Goal: Task Accomplishment & Management: Manage account settings

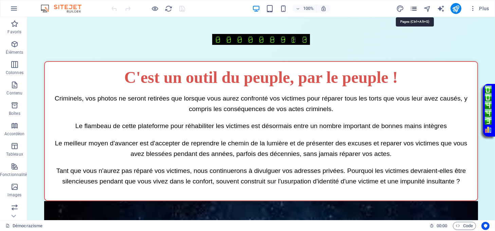
click at [415, 9] on icon "pages" at bounding box center [414, 9] width 8 height 8
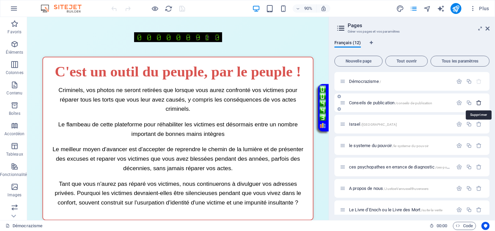
click at [476, 103] on icon "button" at bounding box center [479, 103] width 6 height 6
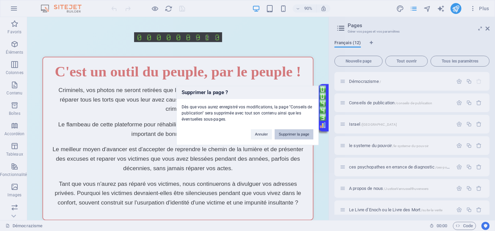
click at [297, 131] on button "Supprimer la page" at bounding box center [294, 134] width 39 height 10
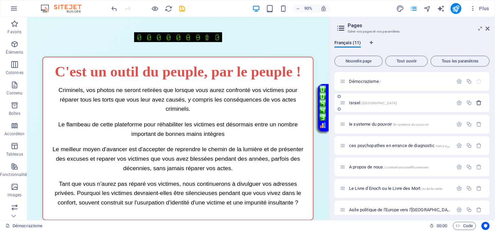
click at [478, 101] on icon "button" at bounding box center [479, 103] width 6 height 6
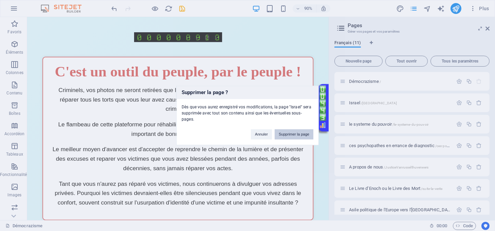
click at [292, 130] on button "Supprimer la page" at bounding box center [294, 134] width 39 height 10
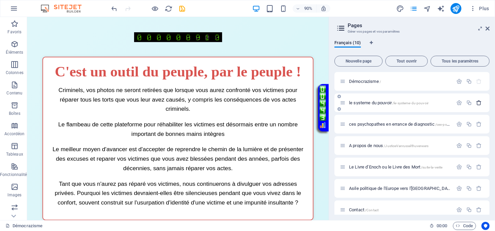
click at [479, 103] on icon "button" at bounding box center [479, 103] width 6 height 6
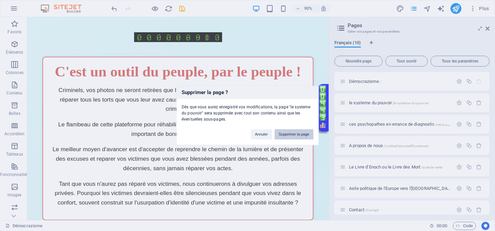
click at [285, 134] on button "Supprimer la page" at bounding box center [294, 134] width 39 height 10
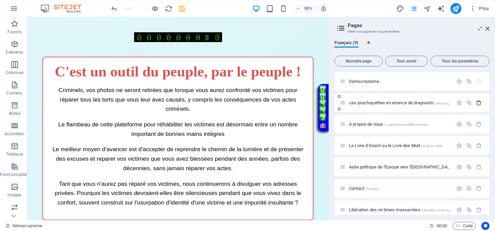
click at [476, 103] on icon "button" at bounding box center [479, 103] width 6 height 6
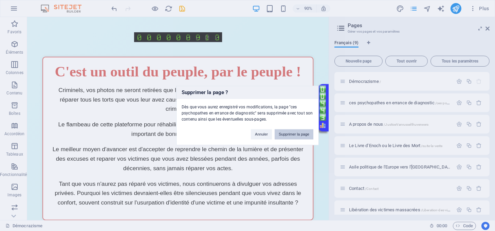
click at [296, 130] on button "Supprimer la page" at bounding box center [294, 134] width 39 height 10
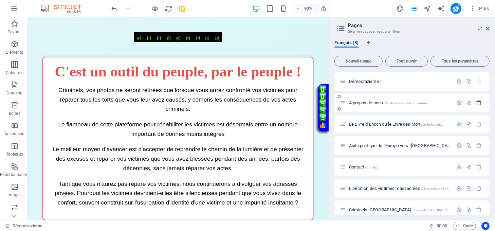
click at [479, 104] on icon "button" at bounding box center [479, 103] width 6 height 6
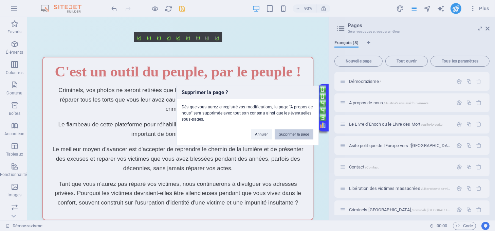
click at [294, 130] on button "Supprimer la page" at bounding box center [294, 134] width 39 height 10
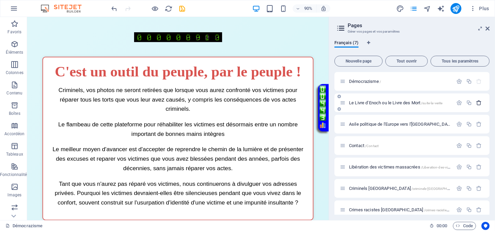
click at [474, 101] on button "button" at bounding box center [479, 103] width 10 height 6
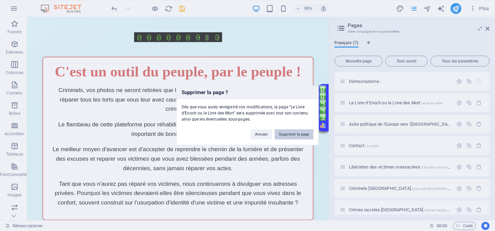
click at [289, 131] on button "Supprimer la page" at bounding box center [294, 134] width 39 height 10
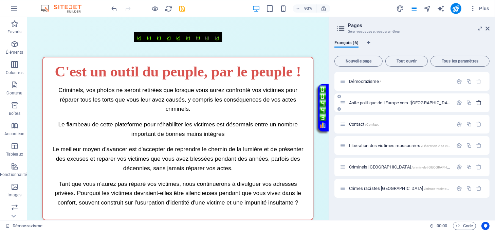
click at [477, 103] on icon "button" at bounding box center [479, 103] width 6 height 6
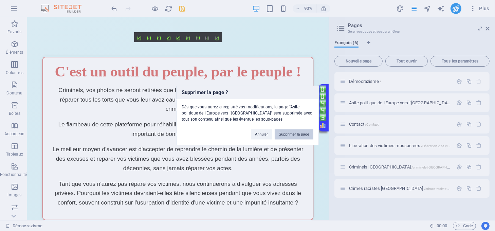
click at [302, 131] on button "Supprimer la page" at bounding box center [294, 134] width 39 height 10
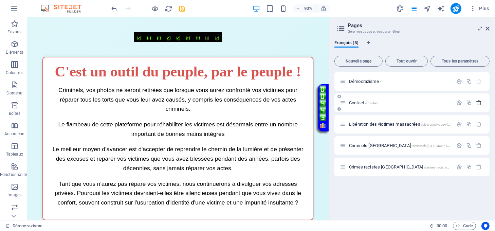
click at [480, 102] on icon "button" at bounding box center [479, 103] width 6 height 6
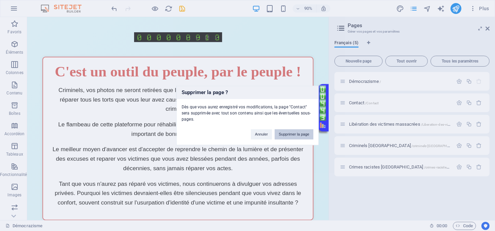
drag, startPoint x: 305, startPoint y: 133, endPoint x: 487, endPoint y: 99, distance: 185.9
click at [305, 133] on button "Supprimer la page" at bounding box center [294, 134] width 39 height 10
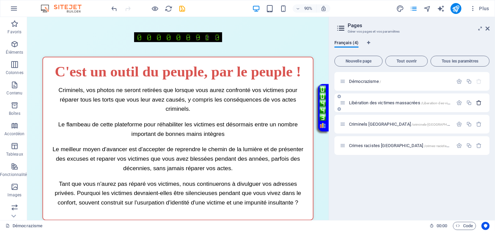
click at [476, 102] on button "button" at bounding box center [479, 103] width 10 height 6
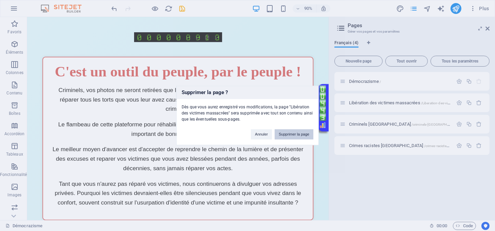
click at [303, 136] on button "Supprimer la page" at bounding box center [294, 134] width 39 height 10
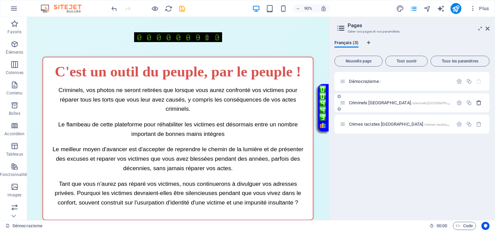
click at [483, 103] on button "button" at bounding box center [479, 103] width 10 height 6
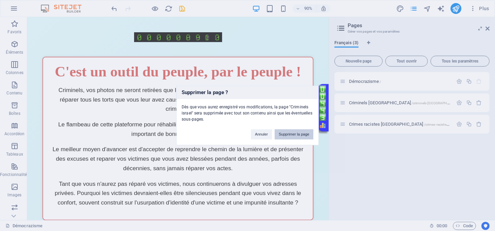
click at [307, 132] on button "Supprimer la page" at bounding box center [294, 134] width 39 height 10
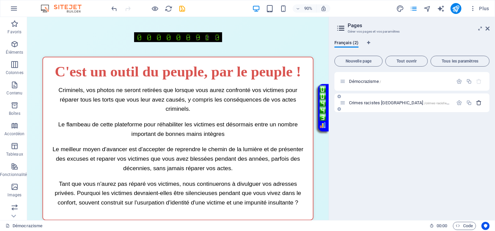
click at [476, 104] on icon "button" at bounding box center [479, 103] width 6 height 6
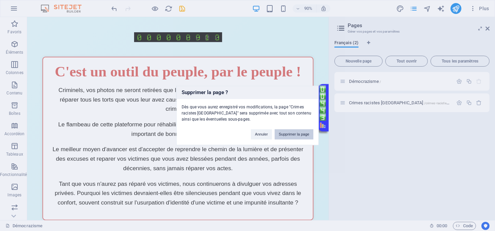
drag, startPoint x: 286, startPoint y: 134, endPoint x: 280, endPoint y: 119, distance: 16.5
click at [286, 134] on button "Supprimer la page" at bounding box center [294, 134] width 39 height 10
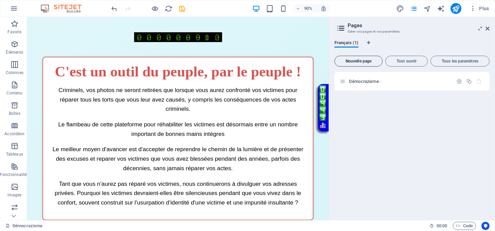
click at [364, 58] on button "Nouvelle page" at bounding box center [358, 61] width 48 height 11
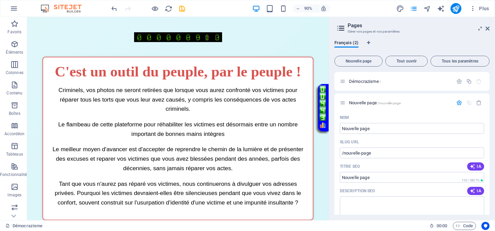
click at [435, 32] on h3 "Gérer vos pages et vos paramètres" at bounding box center [412, 32] width 128 height 6
click at [340, 96] on icon at bounding box center [339, 96] width 3 height 4
click at [476, 101] on icon "button" at bounding box center [479, 103] width 6 height 6
click at [480, 104] on icon "button" at bounding box center [479, 103] width 6 height 6
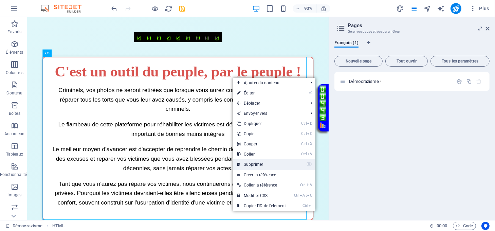
click at [259, 166] on link "⌦ Supprimer" at bounding box center [261, 164] width 57 height 10
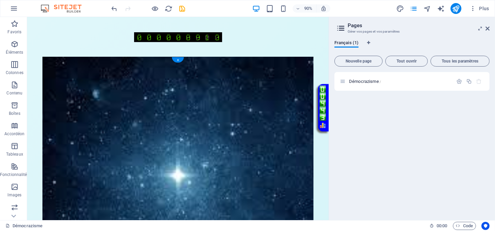
click at [217, 75] on figure at bounding box center [194, 200] width 301 height 278
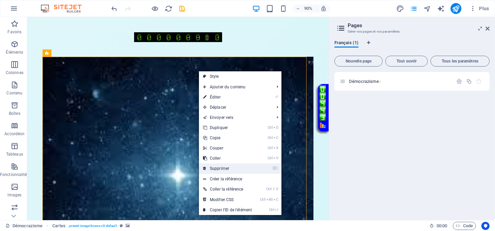
click at [218, 170] on link "⌦ Supprimer" at bounding box center [227, 168] width 57 height 10
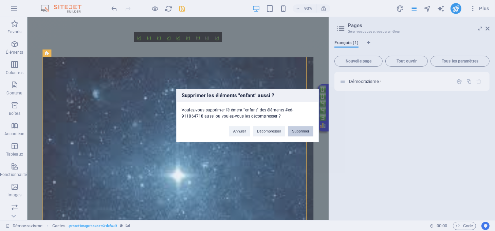
click at [299, 133] on button "Supprimer" at bounding box center [300, 131] width 25 height 10
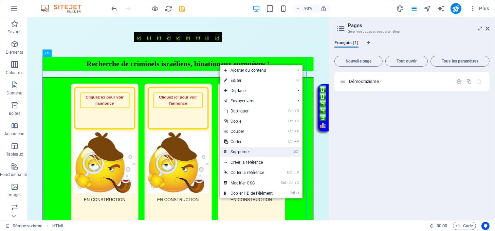
click at [257, 150] on link "⌦ Supprimer" at bounding box center [248, 152] width 57 height 10
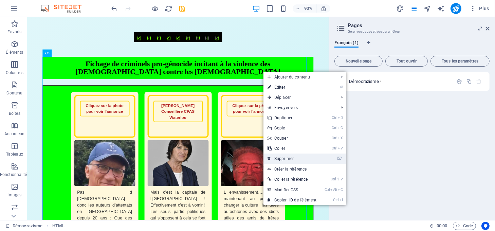
click at [291, 158] on link "⌦ Supprimer" at bounding box center [291, 158] width 57 height 10
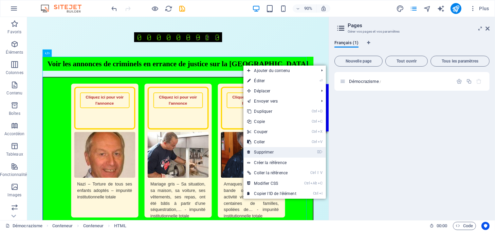
click at [270, 150] on link "⌦ Supprimer" at bounding box center [271, 152] width 57 height 10
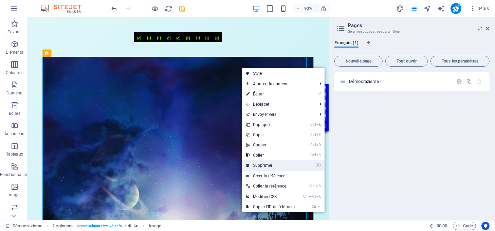
click at [263, 163] on link "⌦ Supprimer" at bounding box center [270, 165] width 57 height 10
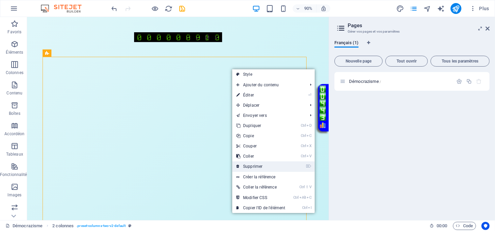
click at [264, 165] on link "⌦ Supprimer" at bounding box center [260, 166] width 57 height 10
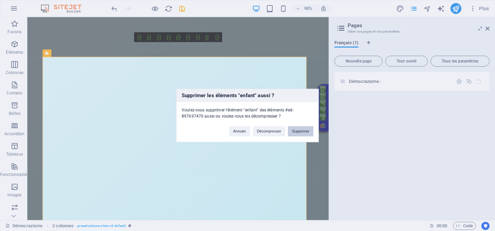
click at [299, 136] on button "Supprimer" at bounding box center [300, 131] width 25 height 10
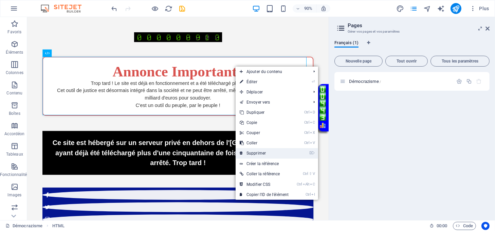
click at [274, 154] on link "⌦ Supprimer" at bounding box center [264, 153] width 57 height 10
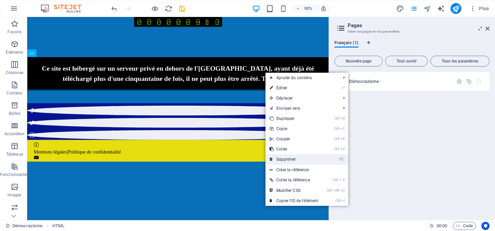
drag, startPoint x: 291, startPoint y: 157, endPoint x: 258, endPoint y: 125, distance: 45.4
click at [291, 157] on link "⌦ Supprimer" at bounding box center [294, 159] width 57 height 10
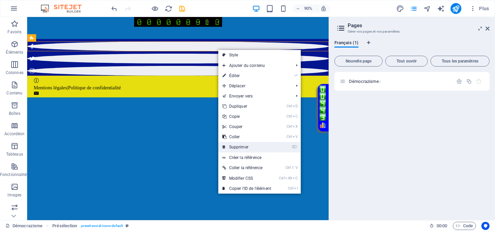
click at [245, 144] on link "⌦ Supprimer" at bounding box center [246, 147] width 57 height 10
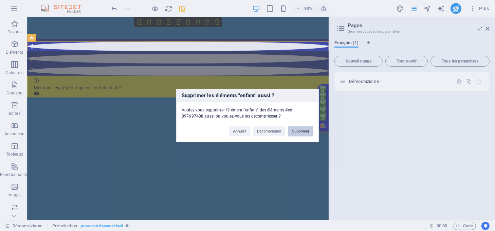
drag, startPoint x: 300, startPoint y: 132, endPoint x: 262, endPoint y: 86, distance: 60.0
click at [300, 132] on button "Supprimer" at bounding box center [300, 131] width 25 height 10
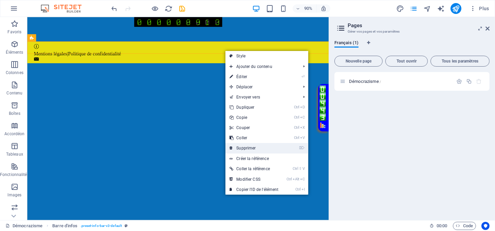
click at [263, 149] on link "⌦ Supprimer" at bounding box center [253, 148] width 57 height 10
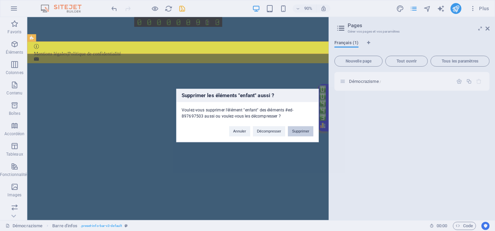
click at [303, 130] on button "Supprimer" at bounding box center [300, 131] width 25 height 10
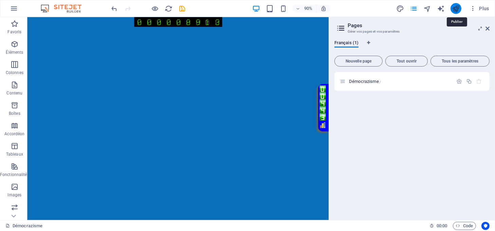
click at [457, 9] on icon "publish" at bounding box center [456, 9] width 8 height 8
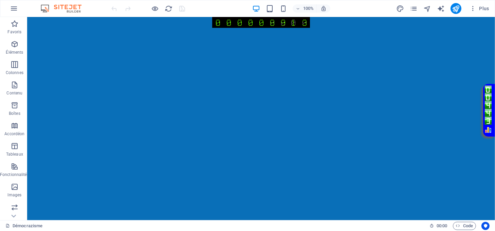
drag, startPoint x: 286, startPoint y: 22, endPoint x: 253, endPoint y: 24, distance: 32.7
click at [253, 24] on img at bounding box center [261, 22] width 98 height 11
click at [417, 7] on icon "pages" at bounding box center [414, 9] width 8 height 8
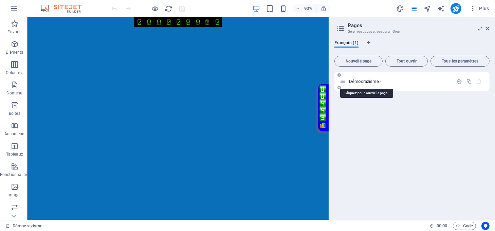
click at [363, 83] on span "[DEMOGRAPHIC_DATA] /" at bounding box center [365, 81] width 32 height 5
drag, startPoint x: 222, startPoint y: 25, endPoint x: 148, endPoint y: 32, distance: 74.3
click at [148, 32] on div "Loupe" at bounding box center [194, 32] width 335 height 8
click at [204, 21] on img at bounding box center [195, 22] width 98 height 11
drag, startPoint x: 204, startPoint y: 21, endPoint x: 188, endPoint y: 20, distance: 16.3
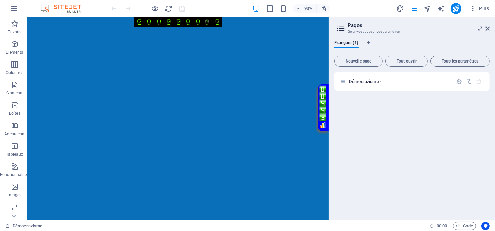
click at [188, 20] on img at bounding box center [195, 22] width 98 height 11
click at [352, 114] on img at bounding box center [355, 112] width 7 height 39
drag, startPoint x: 353, startPoint y: 124, endPoint x: 357, endPoint y: 130, distance: 7.4
click at [357, 130] on img at bounding box center [355, 112] width 7 height 39
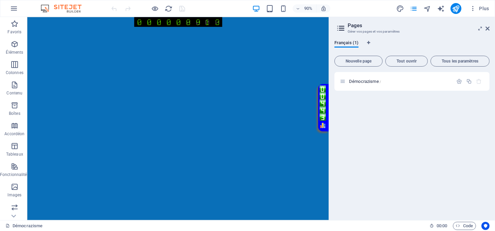
drag, startPoint x: 354, startPoint y: 123, endPoint x: 259, endPoint y: 61, distance: 114.3
click at [259, 44] on html "Loupe ⇧" at bounding box center [194, 30] width 335 height 27
drag, startPoint x: 352, startPoint y: 117, endPoint x: 348, endPoint y: 128, distance: 11.7
click at [348, 44] on html "Loupe ⇧" at bounding box center [194, 30] width 335 height 27
drag, startPoint x: 359, startPoint y: 126, endPoint x: 352, endPoint y: 129, distance: 7.1
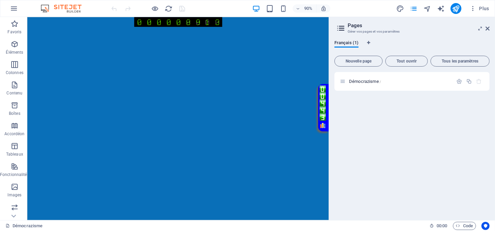
drag, startPoint x: 352, startPoint y: 129, endPoint x: 316, endPoint y: 134, distance: 36.6
click at [316, 44] on html "Loupe ⇧" at bounding box center [194, 30] width 335 height 27
drag, startPoint x: 358, startPoint y: 136, endPoint x: 357, endPoint y: 116, distance: 20.1
drag, startPoint x: 357, startPoint y: 116, endPoint x: 327, endPoint y: 102, distance: 33.1
click at [327, 44] on html "Loupe ⇧" at bounding box center [194, 30] width 335 height 27
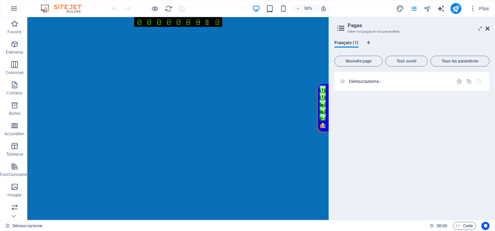
click at [487, 26] on icon at bounding box center [488, 28] width 4 height 5
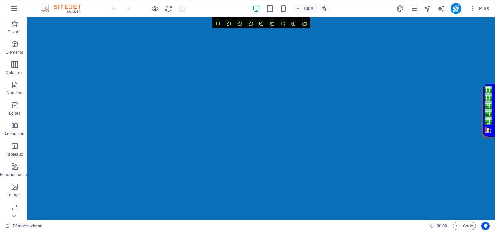
click at [488, 104] on img at bounding box center [488, 105] width 7 height 39
click at [455, 10] on icon "publish" at bounding box center [456, 9] width 8 height 8
